Goal: Information Seeking & Learning: Learn about a topic

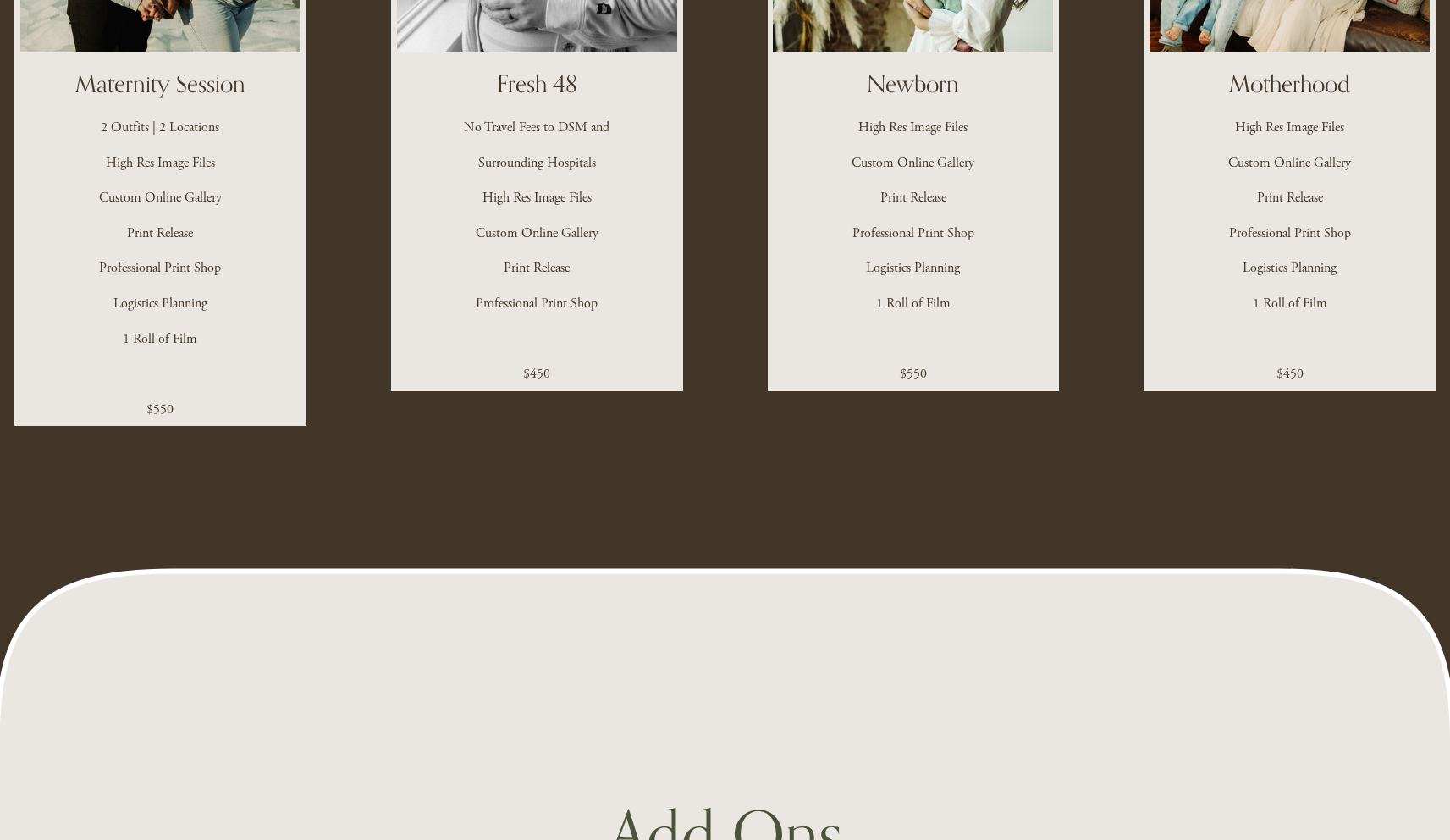
scroll to position [3389, 0]
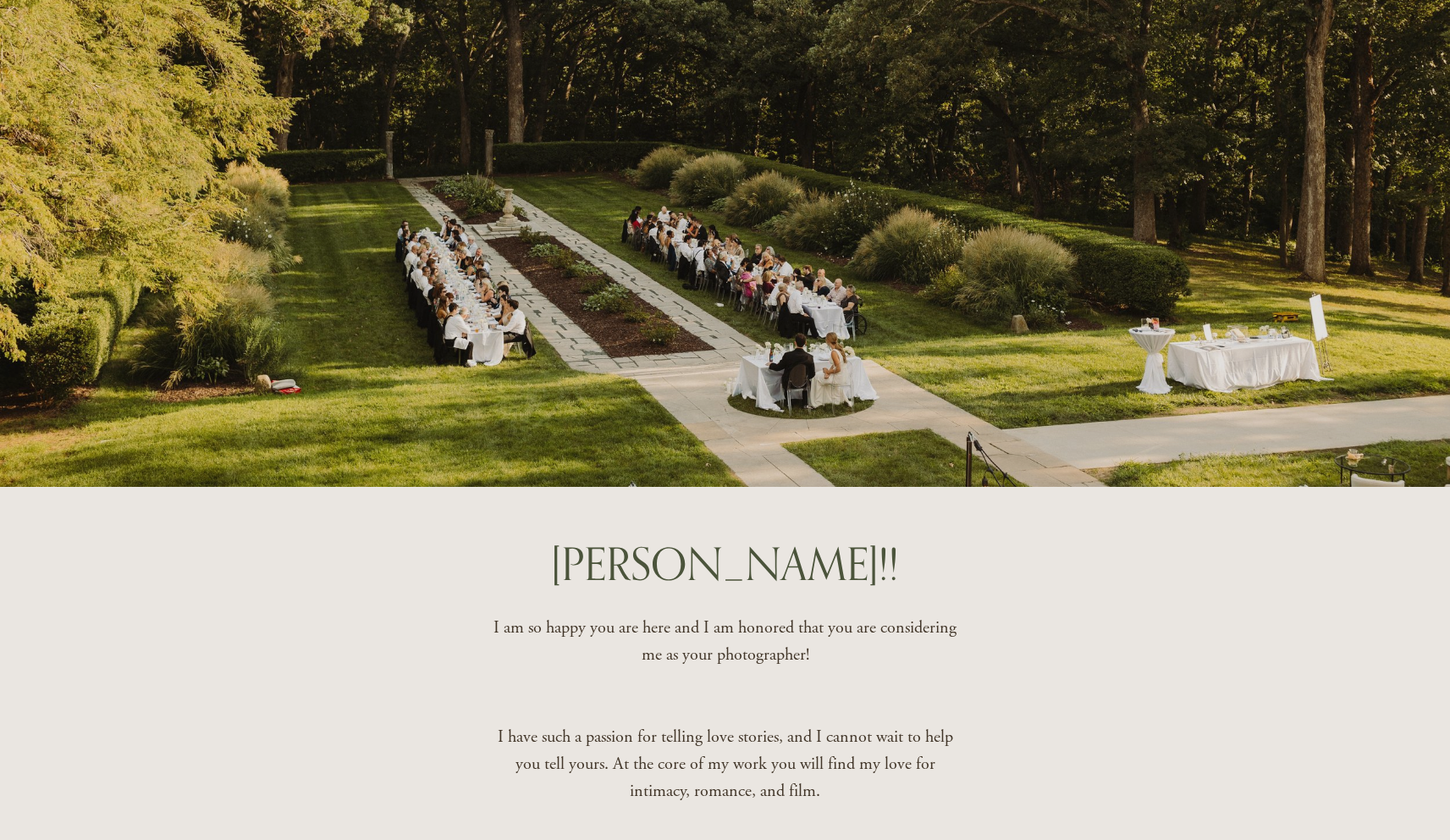
scroll to position [322, 0]
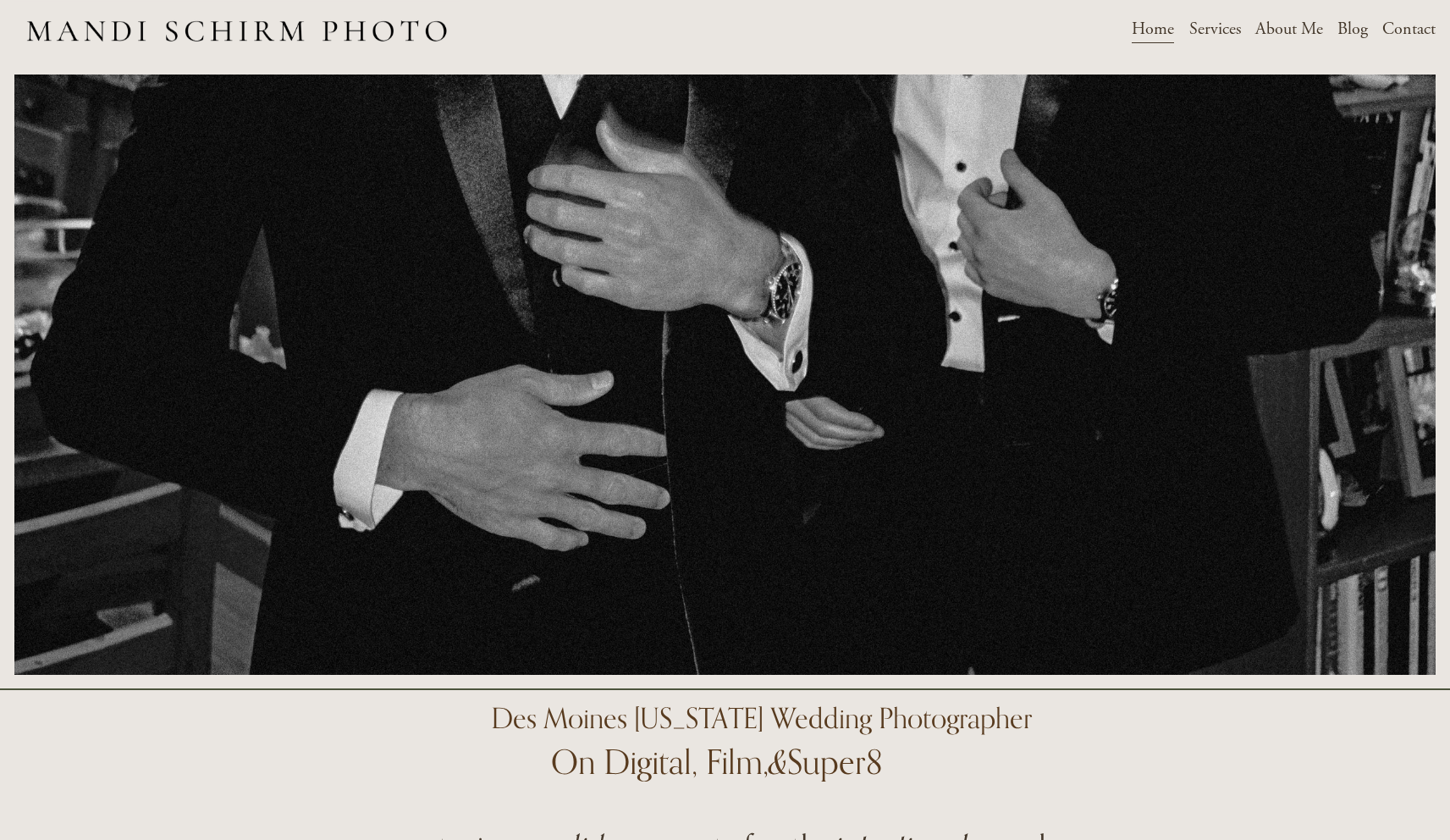
click at [0, 0] on span "Weddings" at bounding box center [0, 0] width 0 height 0
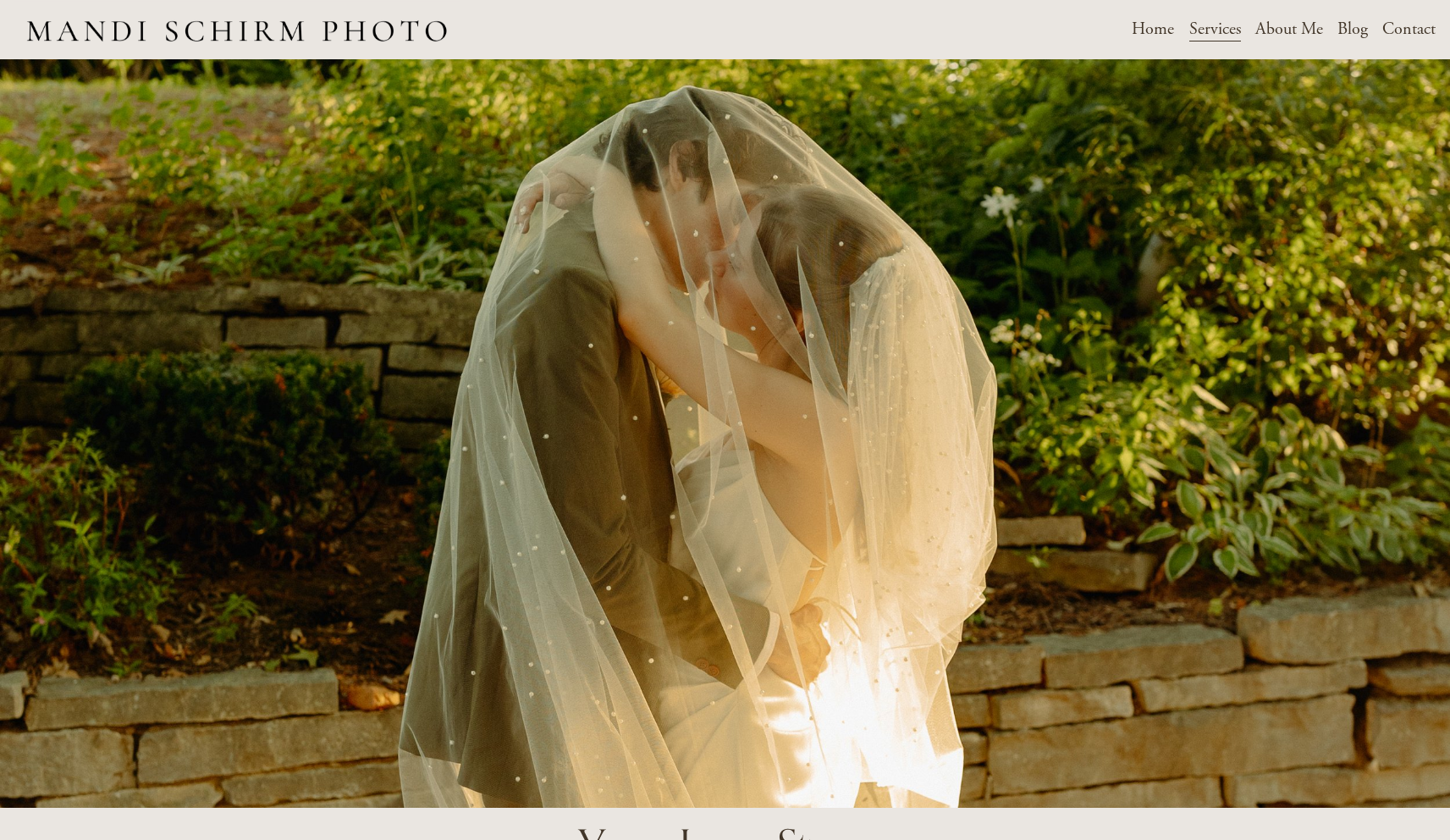
click at [1342, 29] on link "Blog" at bounding box center [1353, 29] width 30 height 30
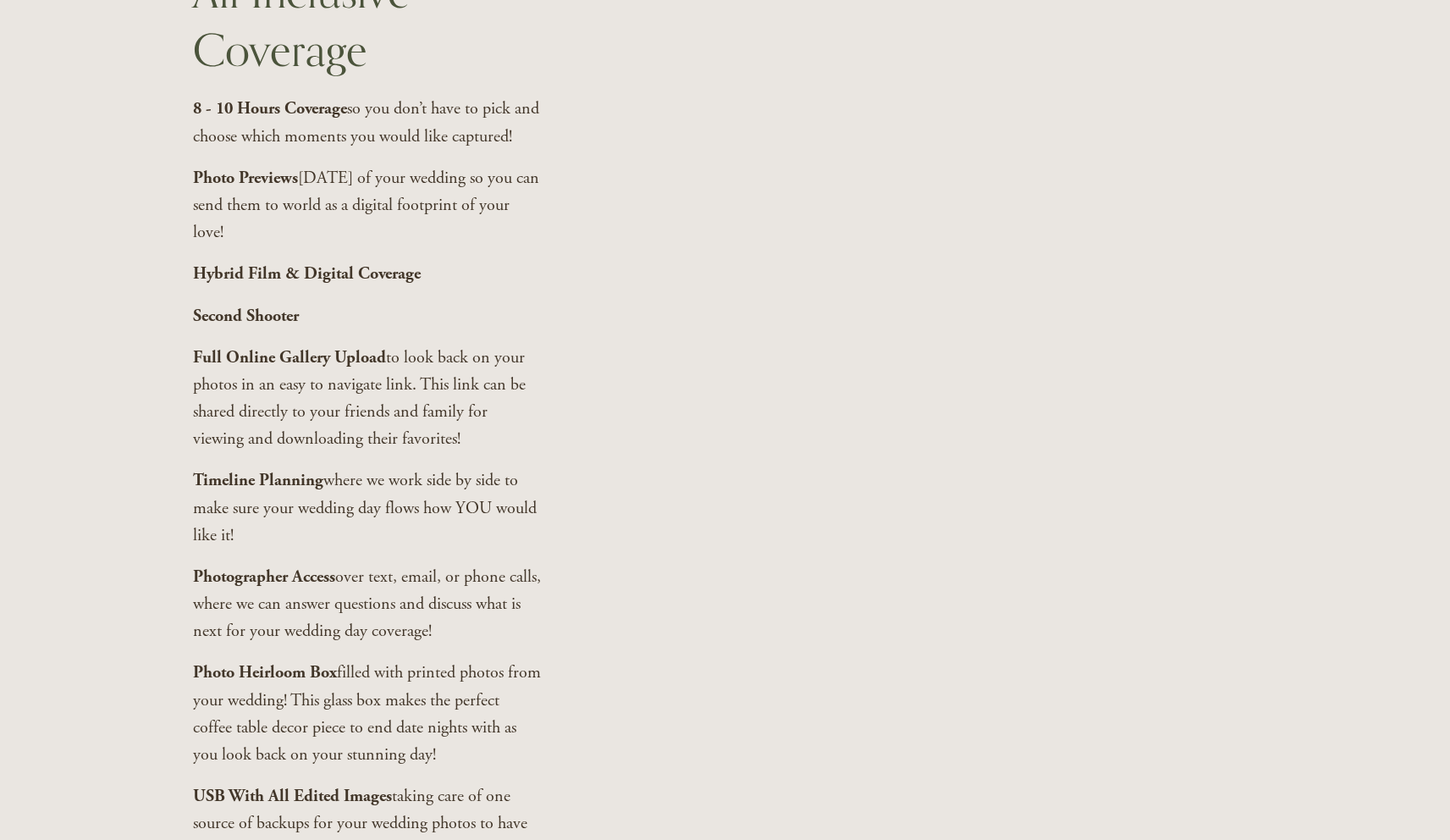
scroll to position [3630, 0]
